Goal: Task Accomplishment & Management: Manage account settings

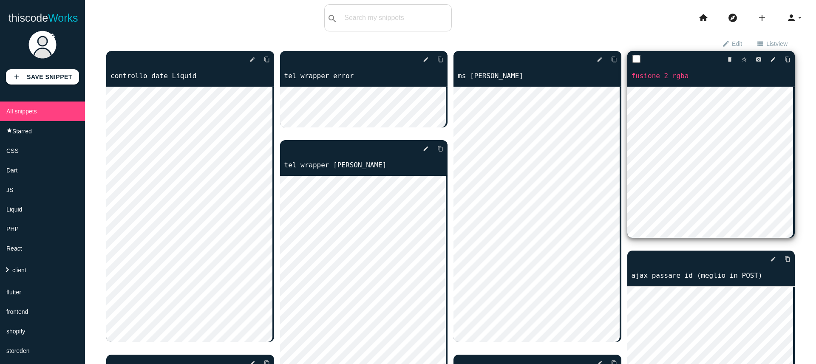
click at [632, 61] on input "checkbox" at bounding box center [636, 59] width 8 height 8
checkbox input "true"
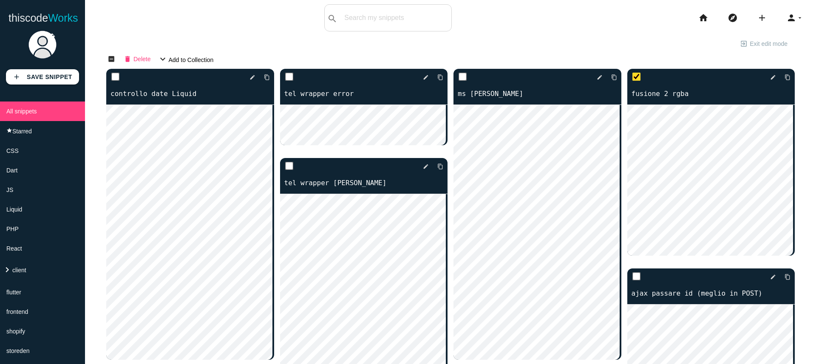
click at [132, 59] on button "delete Delete" at bounding box center [136, 58] width 41 height 15
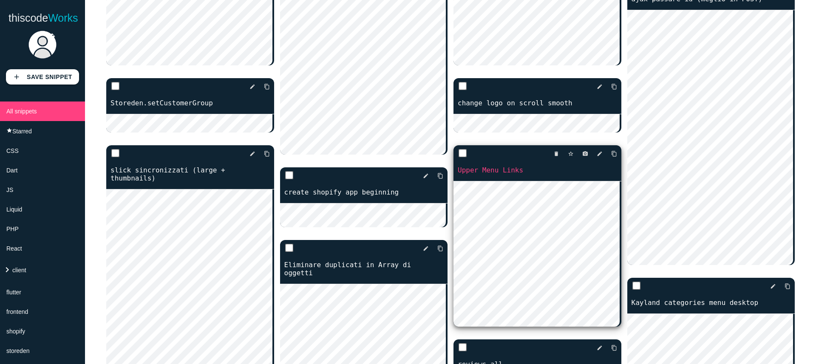
scroll to position [294, 0]
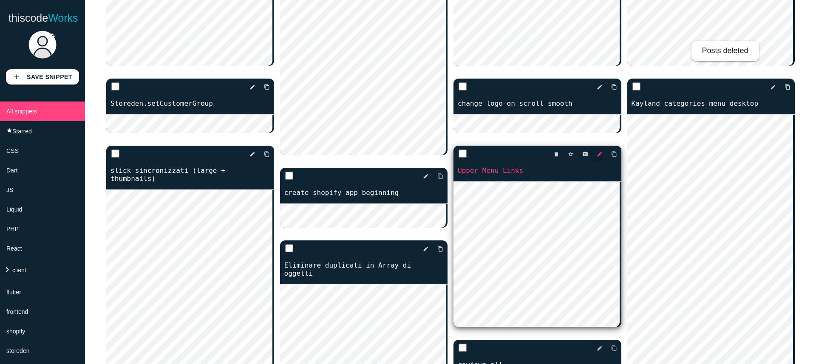
click at [597, 152] on icon "edit" at bounding box center [600, 154] width 6 height 15
click at [459, 154] on input "checkbox" at bounding box center [463, 154] width 8 height 8
checkbox input "true"
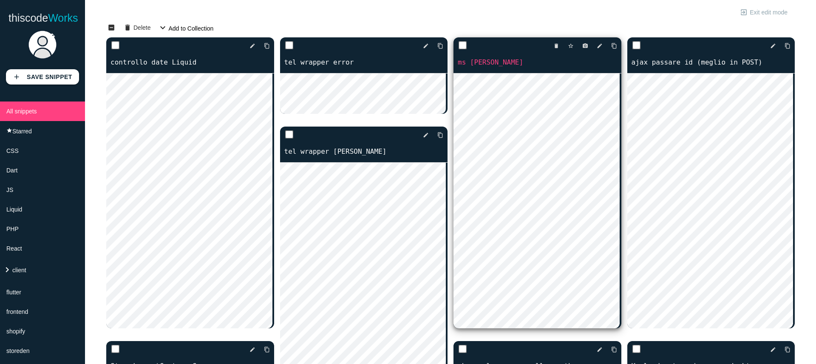
scroll to position [0, 0]
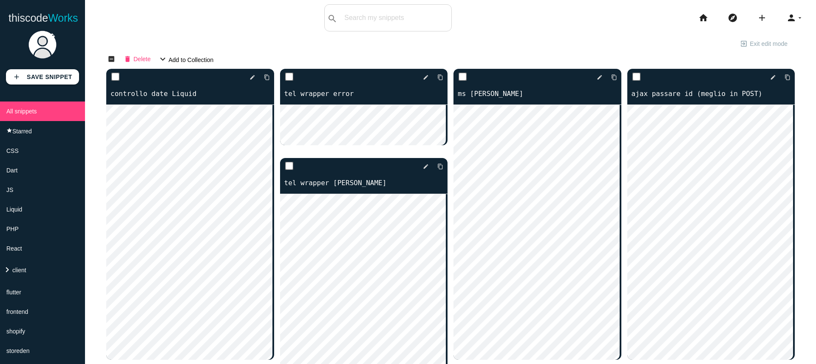
click at [135, 57] on span "Delete" at bounding box center [141, 58] width 17 height 14
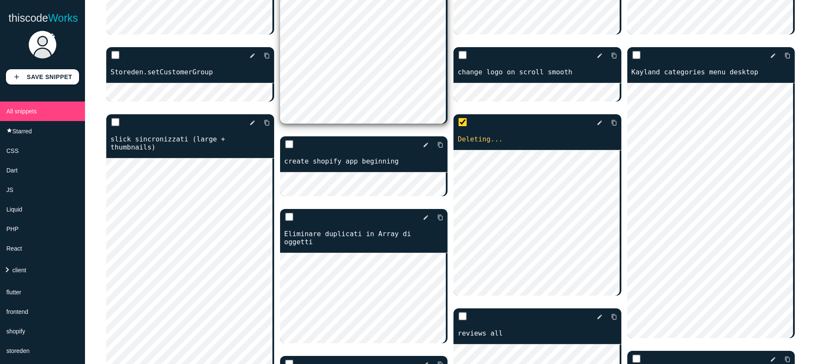
scroll to position [331, 0]
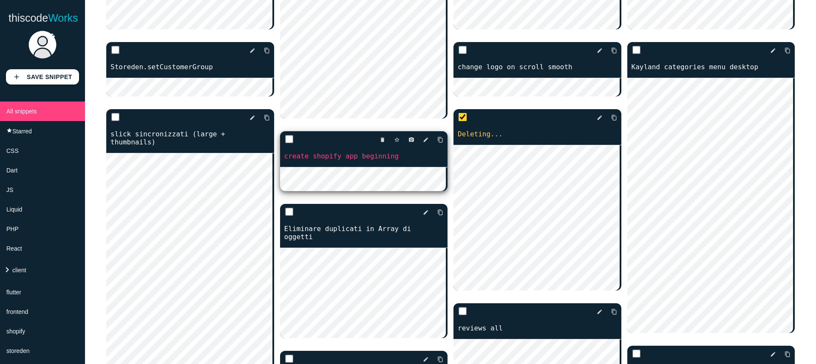
click at [287, 140] on input "checkbox" at bounding box center [289, 139] width 8 height 8
checkbox input "true"
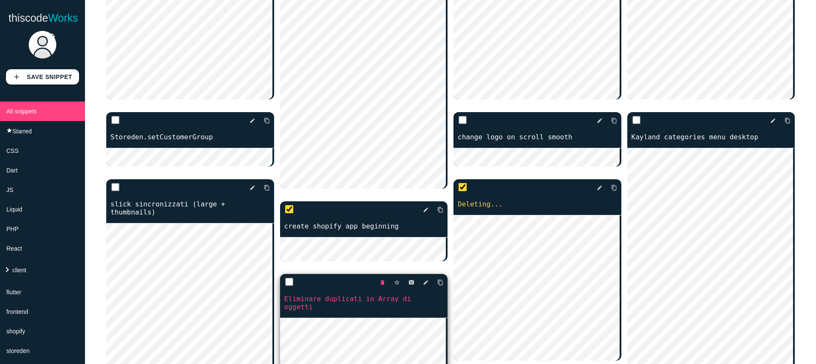
scroll to position [263, 0]
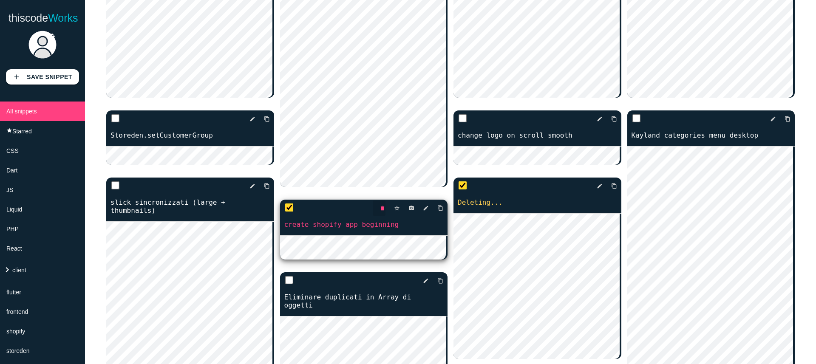
click at [380, 210] on icon "delete" at bounding box center [383, 208] width 6 height 15
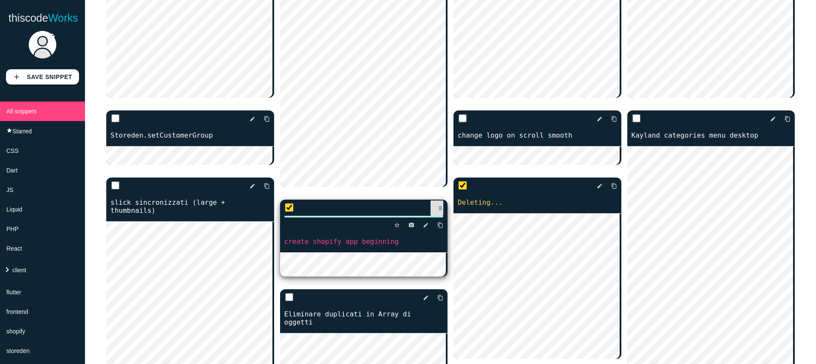
scroll to position [262, 0]
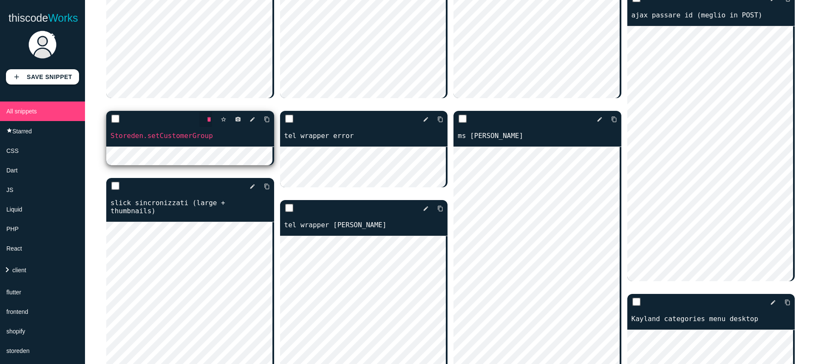
click at [208, 119] on icon "delete" at bounding box center [209, 119] width 6 height 15
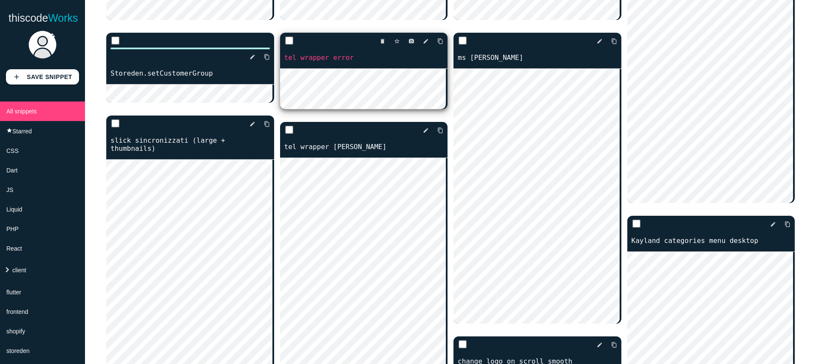
scroll to position [285, 0]
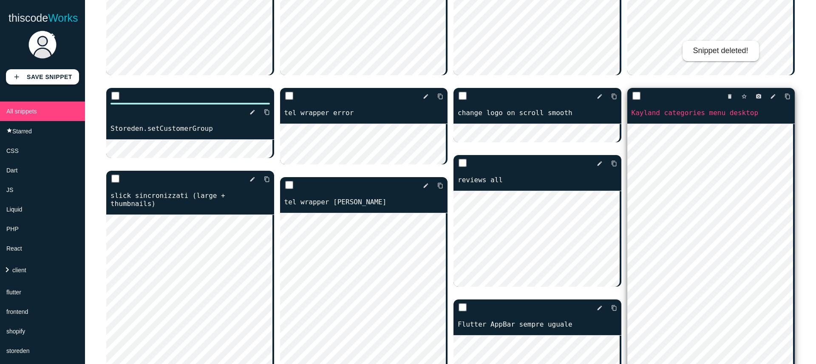
click at [708, 118] on div "delete star_border photo_camera edit content_copy Kayland categories menu deskt…" at bounding box center [711, 106] width 168 height 36
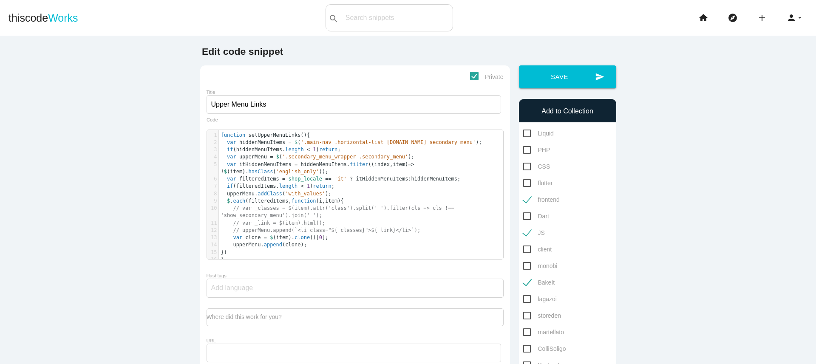
click at [786, 19] on icon "person" at bounding box center [791, 17] width 10 height 27
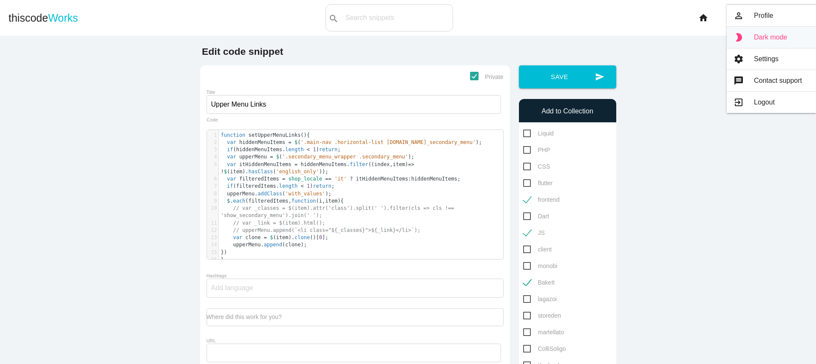
click at [778, 38] on link "brightness_2 Dark mode" at bounding box center [771, 37] width 89 height 21
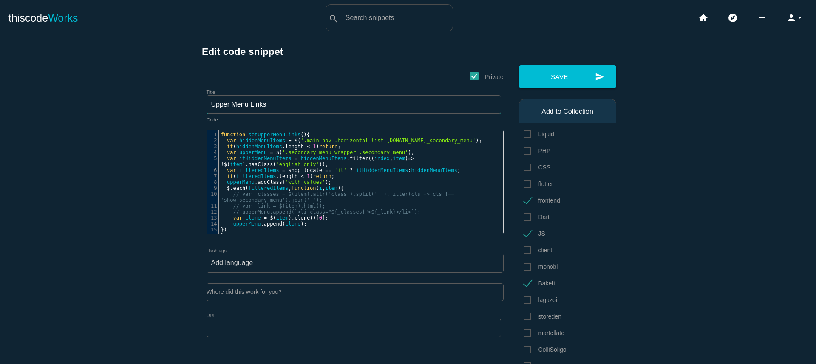
drag, startPoint x: 281, startPoint y: 106, endPoint x: 184, endPoint y: 102, distance: 97.4
type textarea "function setUpperMenuLinks(){ var hiddenMenuItems = $('.main-nav .horizontal-li…"
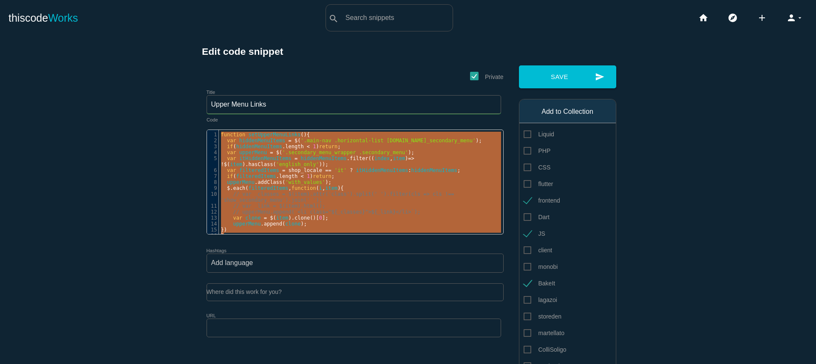
drag, startPoint x: 235, startPoint y: 234, endPoint x: 183, endPoint y: 117, distance: 127.9
drag, startPoint x: 322, startPoint y: 68, endPoint x: 328, endPoint y: 70, distance: 5.8
click at [322, 68] on div "Private Title Upper Menu Links x 1 function setUpperMenuLinks (){ 2 var hiddenM…" at bounding box center [355, 206] width 310 height 282
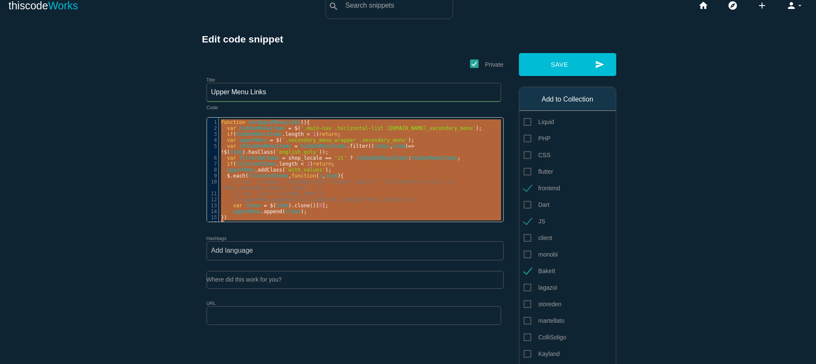
scroll to position [0, 0]
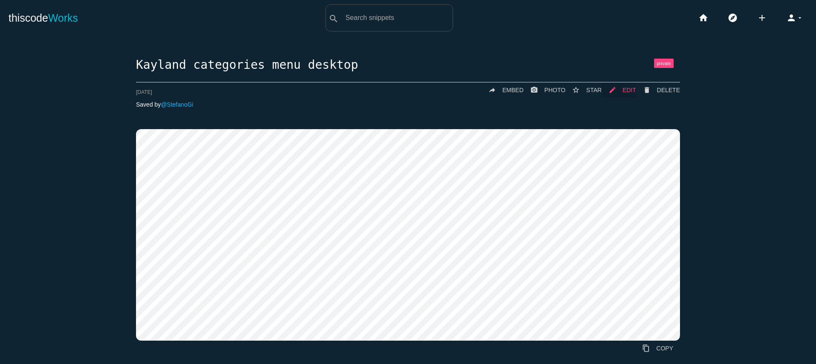
click at [619, 92] on link "mode_edit EDIT" at bounding box center [619, 89] width 34 height 15
click at [651, 92] on link "delete DELETE" at bounding box center [658, 89] width 44 height 15
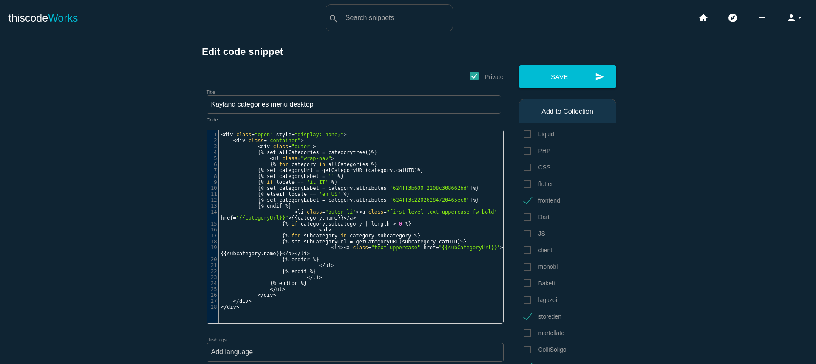
scroll to position [3, 0]
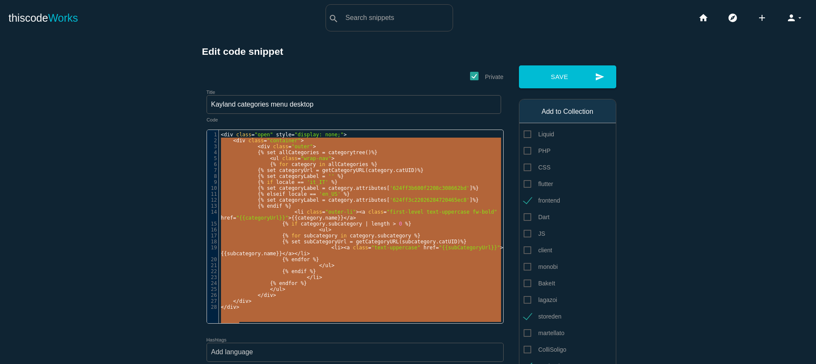
type textarea "<div class="open" style="display: none;"> <div class="container"> <div class="o…"
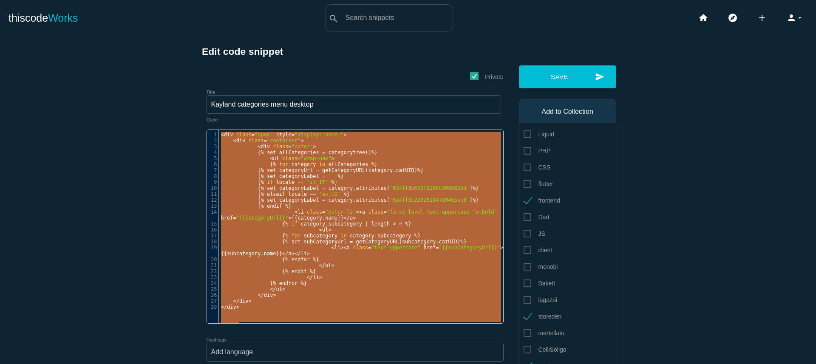
drag, startPoint x: 290, startPoint y: 326, endPoint x: 201, endPoint y: 125, distance: 220.9
click at [201, 125] on div "Private Title Kayland categories menu desktop x 1 < div class = "open" style = …" at bounding box center [355, 250] width 310 height 371
drag, startPoint x: 360, startPoint y: 103, endPoint x: 110, endPoint y: 103, distance: 249.9
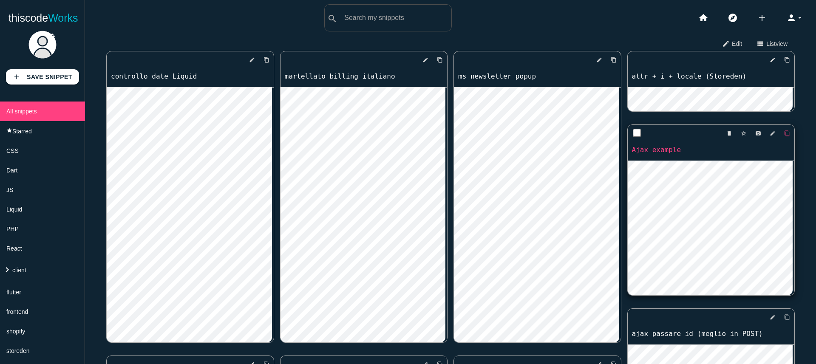
click at [784, 134] on icon "content_copy" at bounding box center [787, 133] width 6 height 15
click at [726, 134] on icon "delete" at bounding box center [729, 133] width 6 height 15
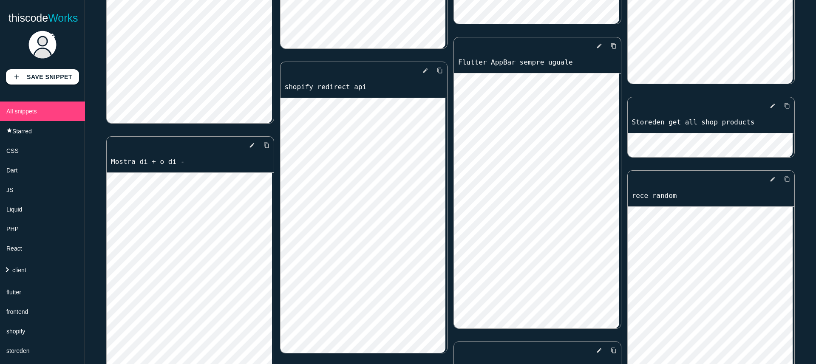
scroll to position [841, 0]
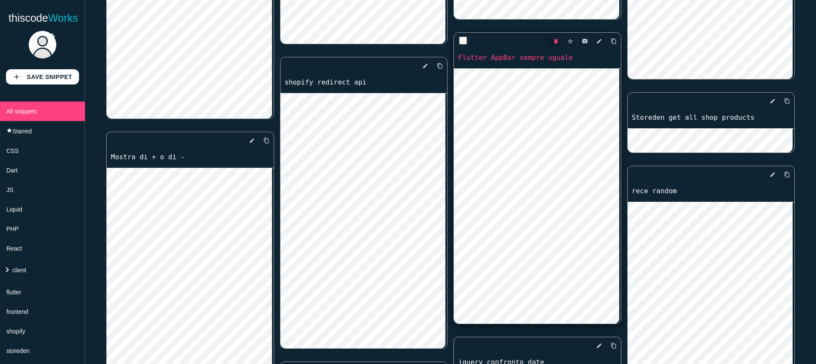
click at [553, 42] on icon "delete" at bounding box center [556, 41] width 6 height 15
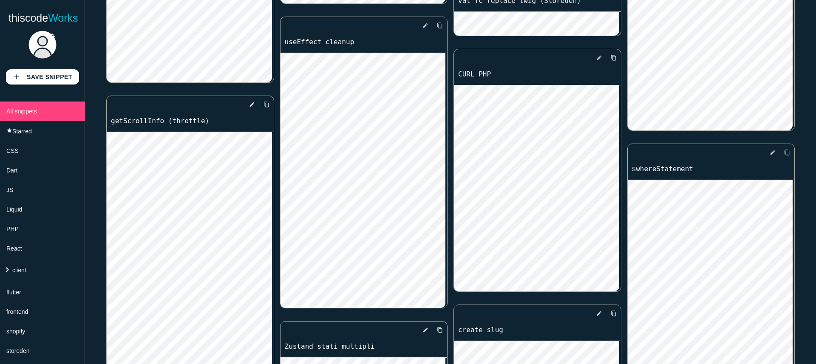
scroll to position [2812, 0]
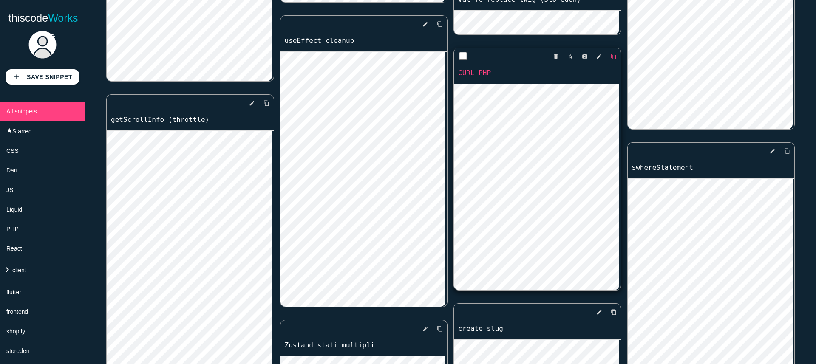
click at [612, 56] on icon "content_copy" at bounding box center [614, 56] width 6 height 15
click at [553, 57] on icon "delete" at bounding box center [556, 56] width 6 height 15
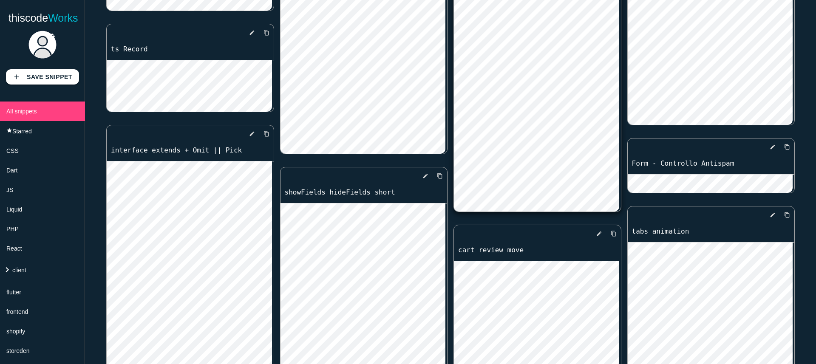
scroll to position [4920, 0]
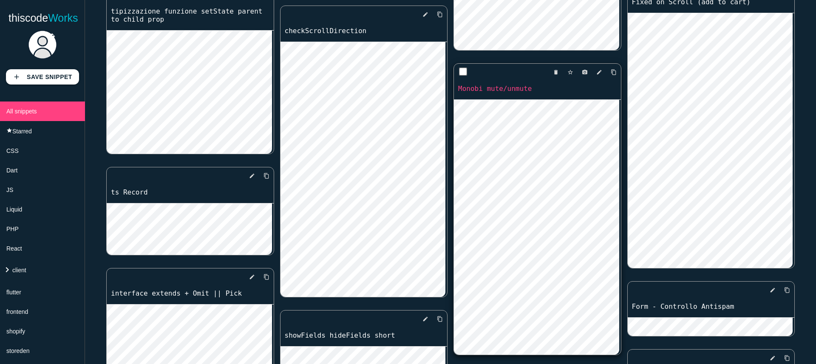
click at [521, 87] on link "Monobi mute/unmute" at bounding box center [537, 89] width 167 height 10
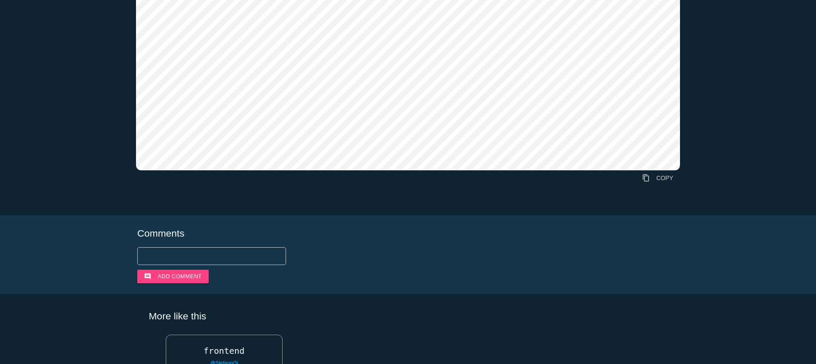
scroll to position [1456, 0]
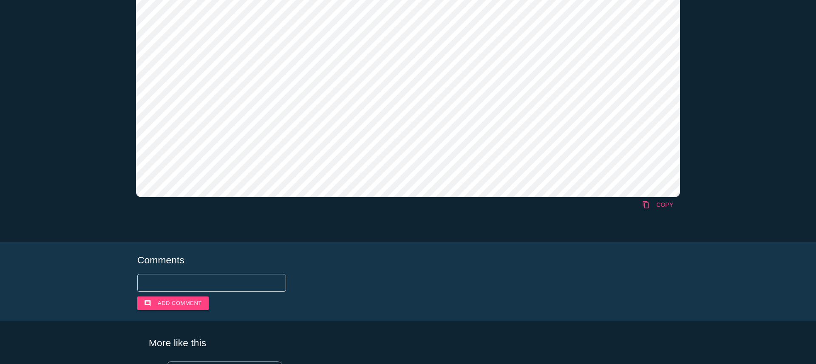
click at [666, 204] on link "content_copy COPY" at bounding box center [657, 204] width 45 height 15
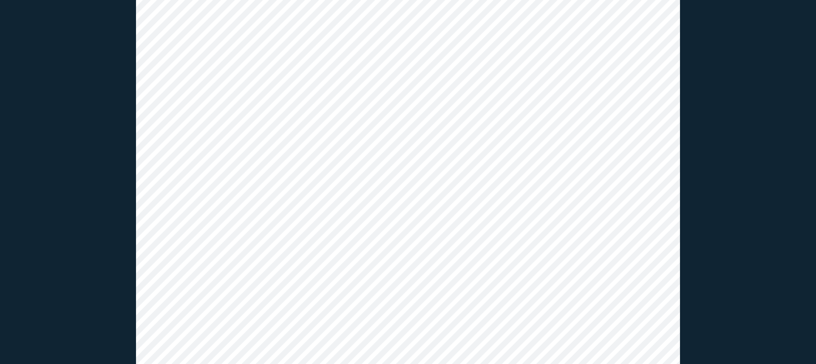
scroll to position [0, 0]
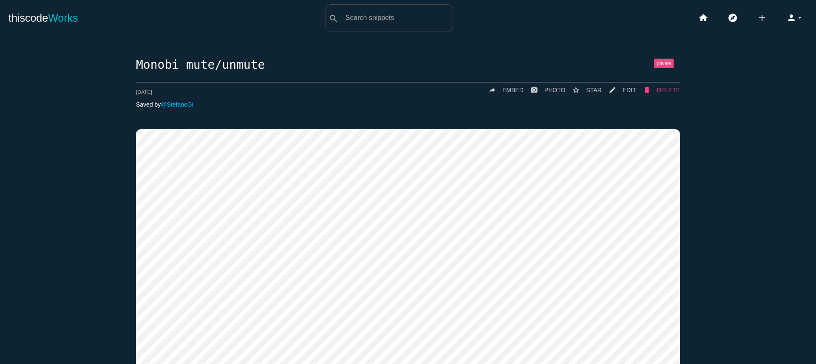
click at [661, 91] on span "DELETE" at bounding box center [668, 90] width 23 height 7
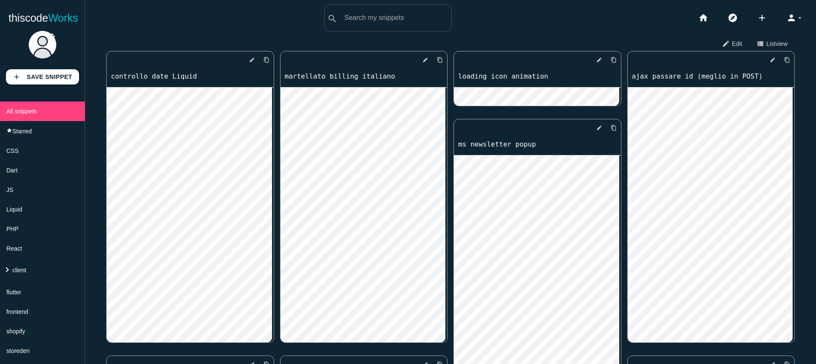
scroll to position [306, 0]
